Goal: Communication & Community: Participate in discussion

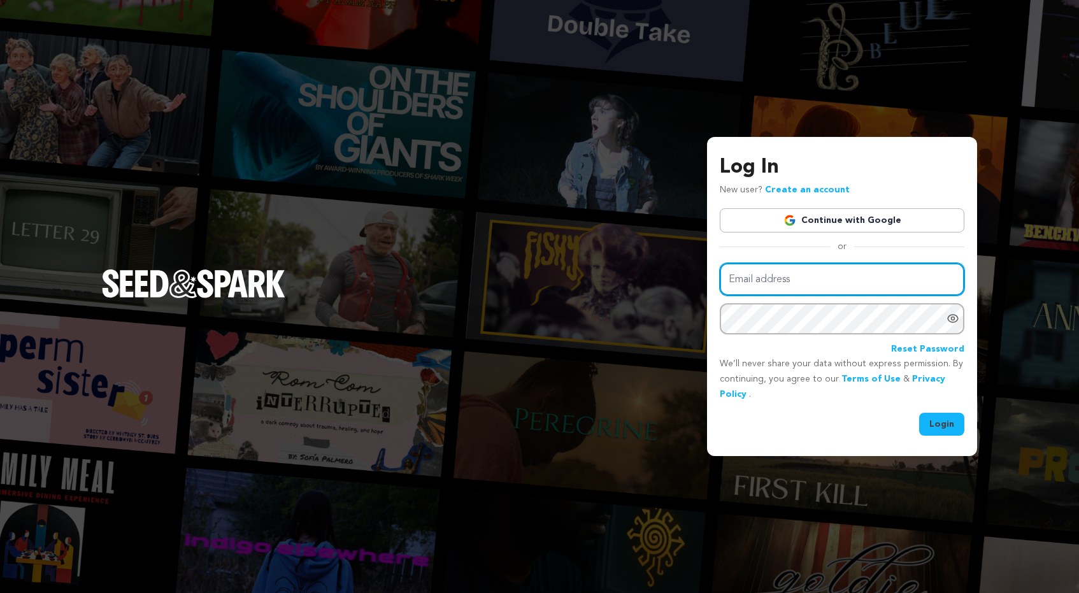
type input "harrislinda@me.com"
click at [945, 426] on button "Login" at bounding box center [941, 424] width 45 height 23
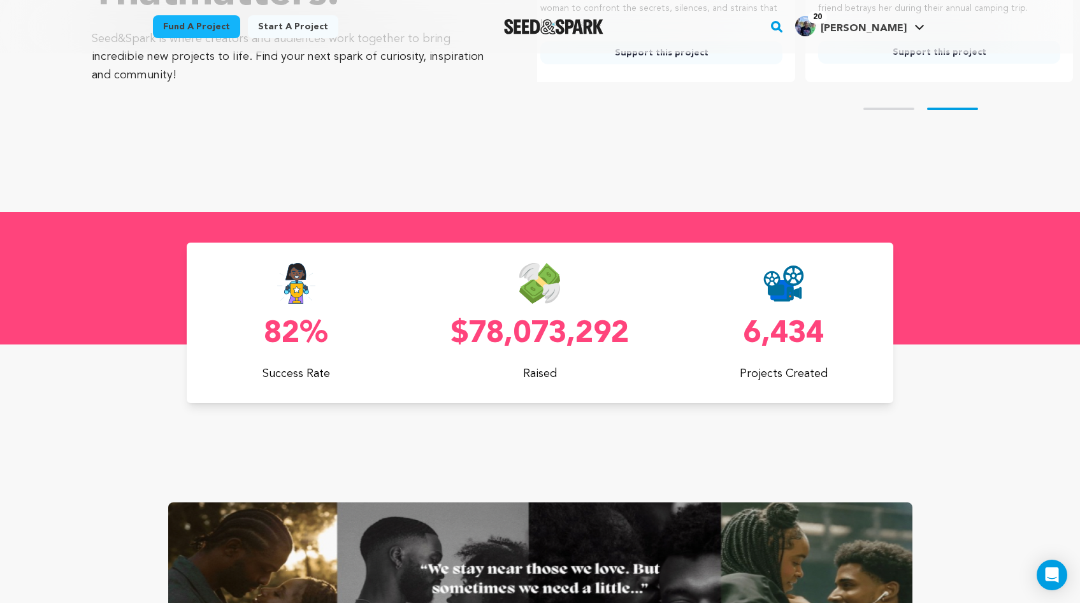
scroll to position [0, 288]
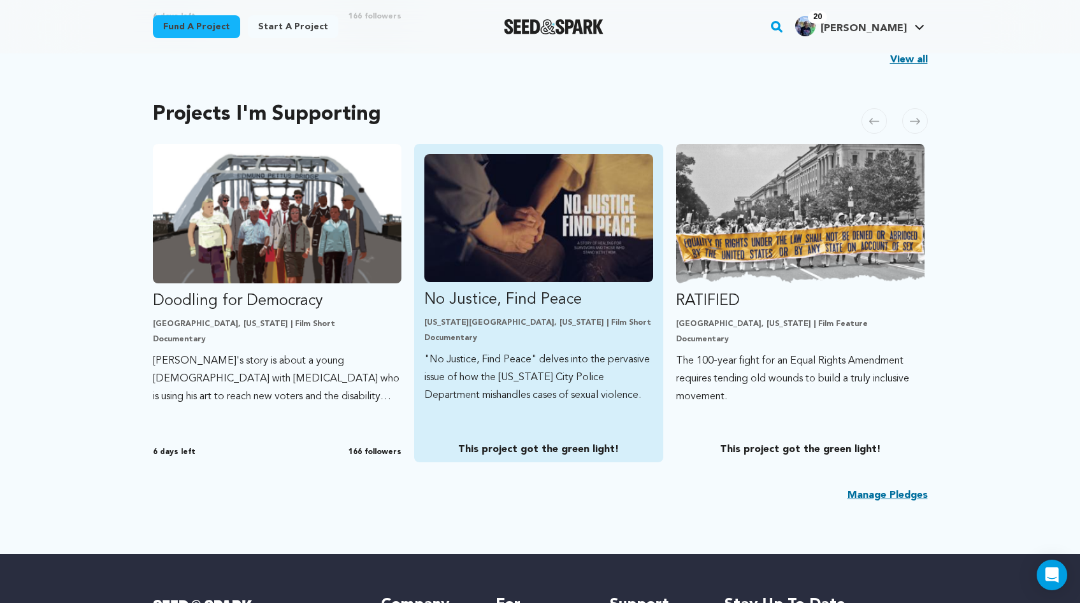
scroll to position [669, 0]
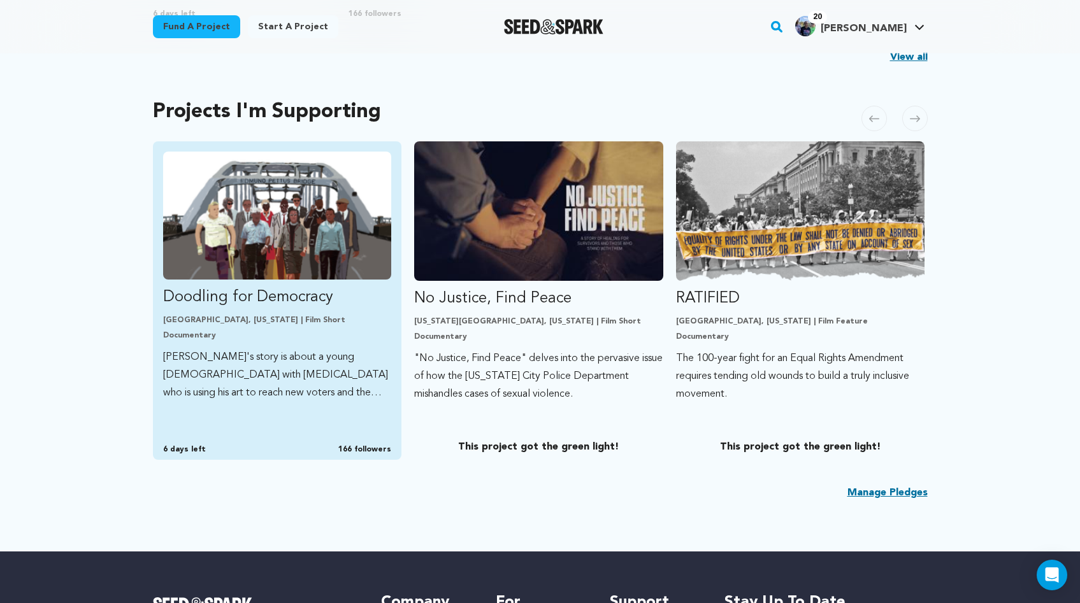
click at [240, 316] on p "Albany, Georgia | Film Short" at bounding box center [277, 320] width 229 height 10
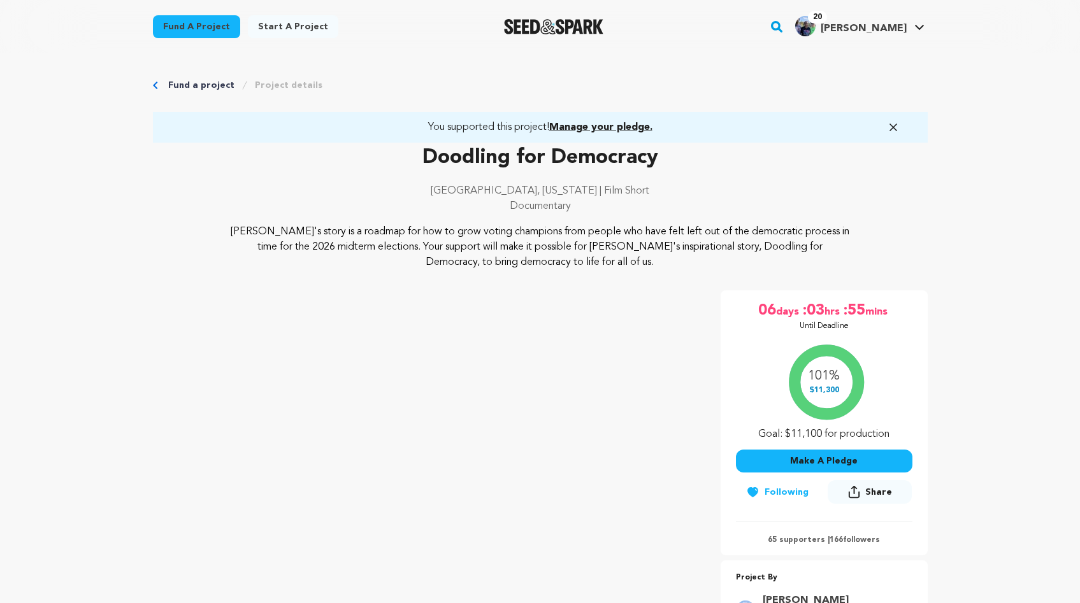
click at [854, 486] on icon at bounding box center [854, 491] width 12 height 13
click at [914, 533] on img at bounding box center [914, 540] width 25 height 25
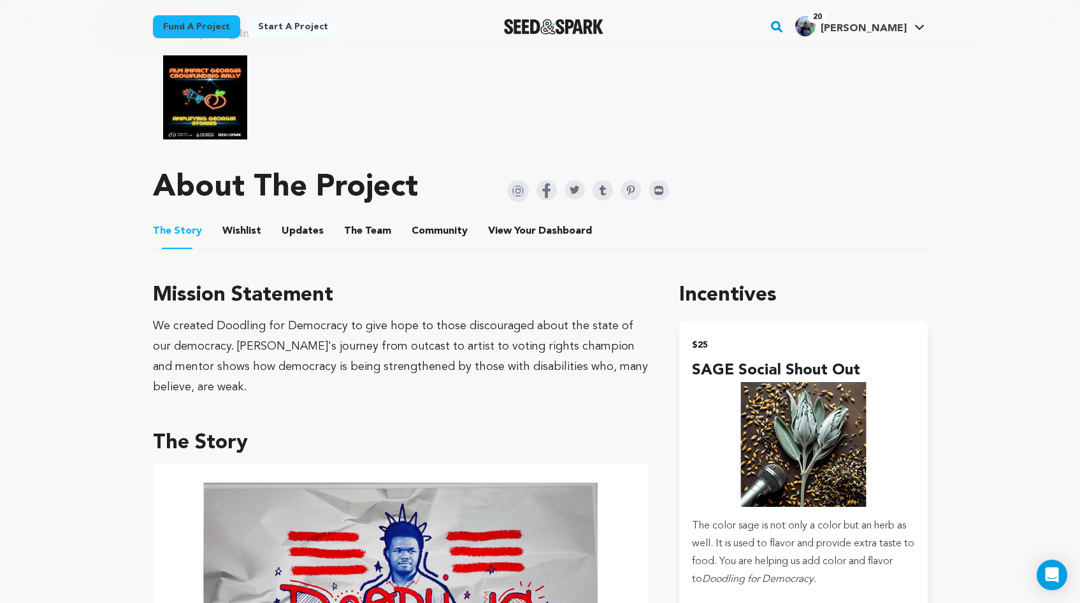
scroll to position [694, 0]
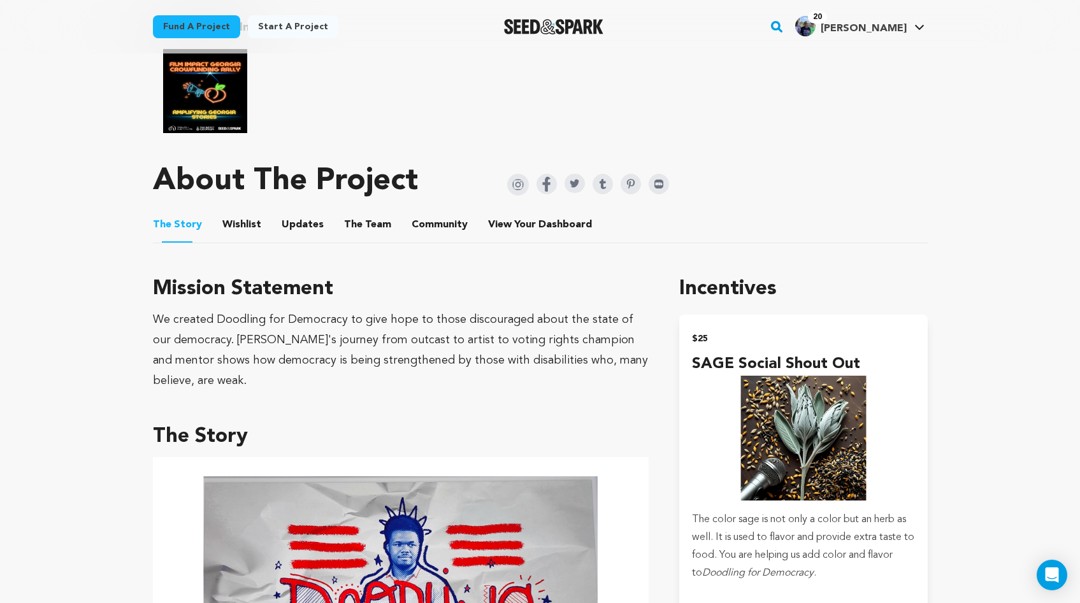
click at [434, 212] on button "Community" at bounding box center [439, 227] width 31 height 31
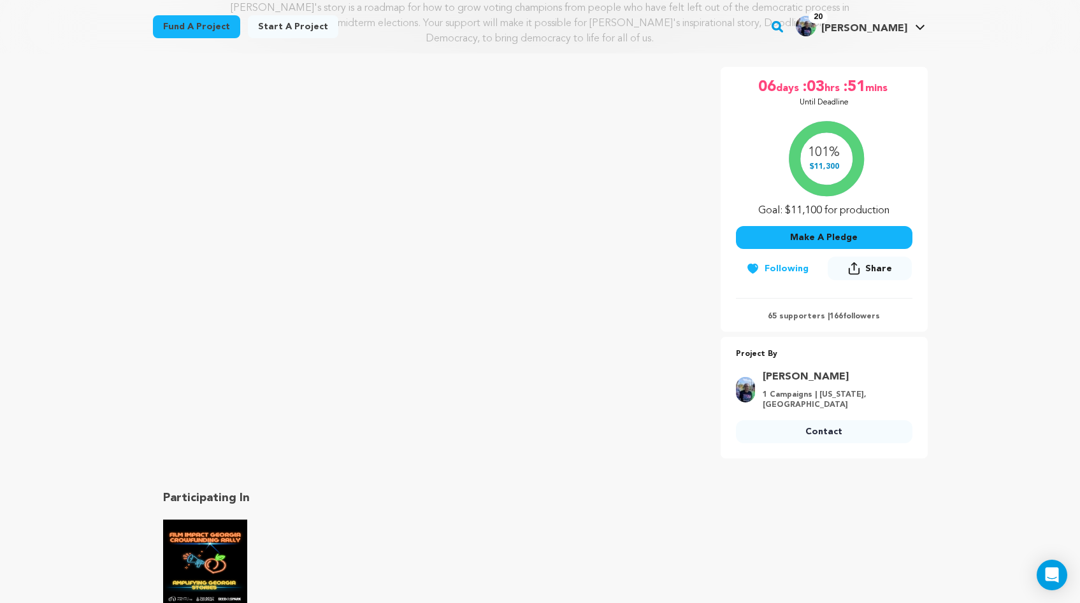
scroll to position [244, 0]
